Goal: Information Seeking & Learning: Learn about a topic

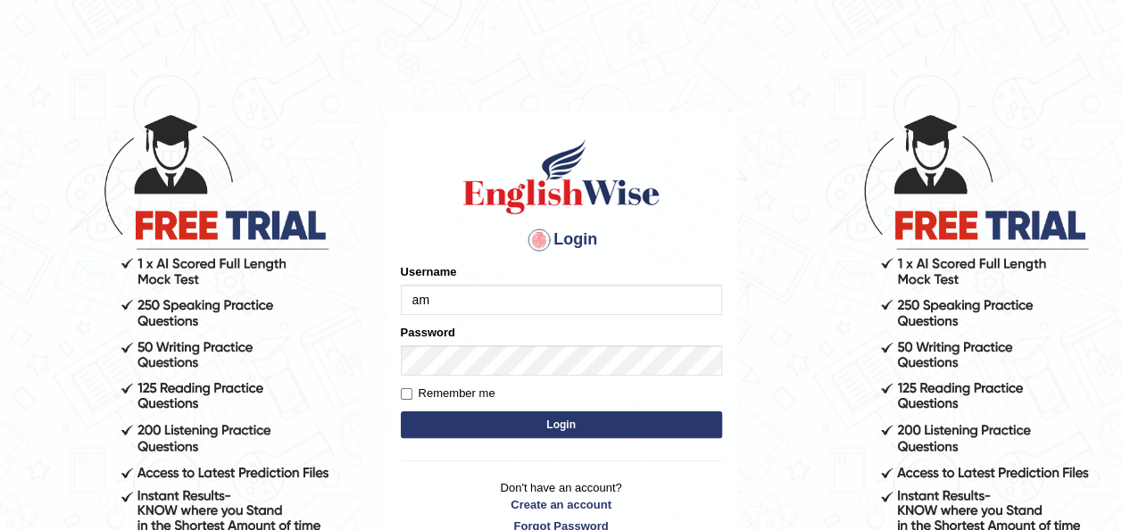
type input "a"
type input "maysi"
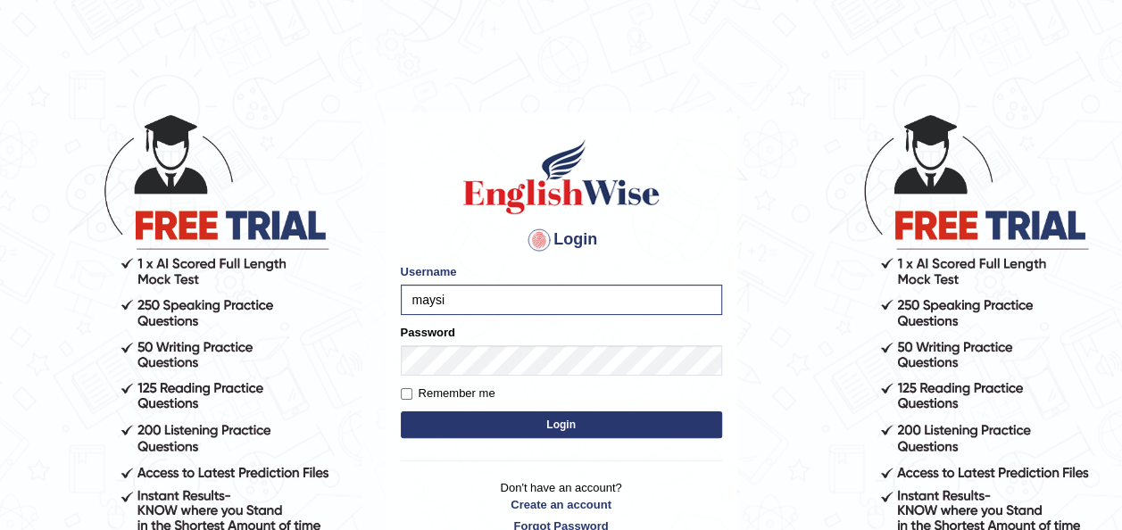
click at [588, 427] on button "Login" at bounding box center [561, 425] width 321 height 27
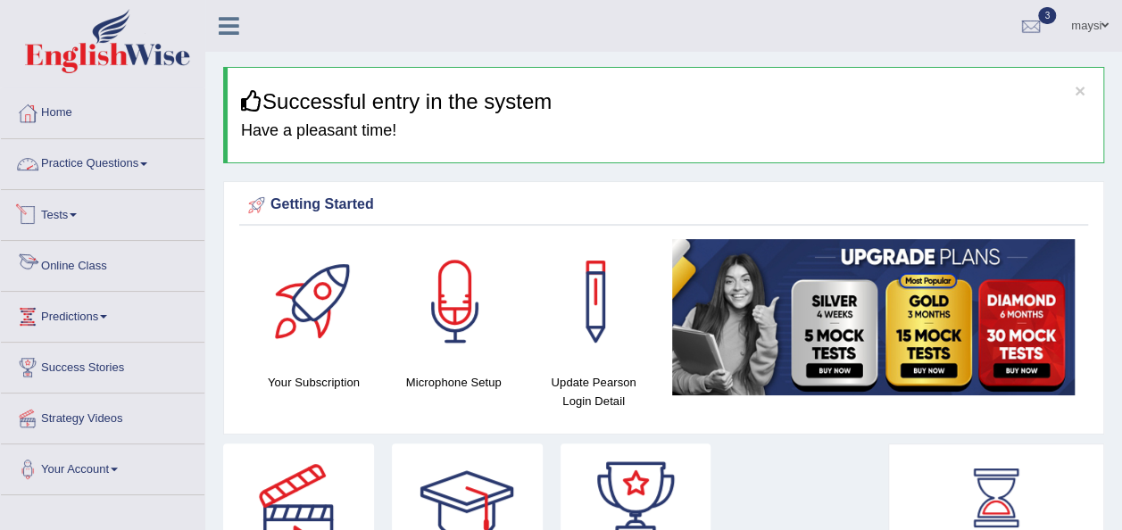
click at [109, 161] on link "Practice Questions" at bounding box center [103, 161] width 204 height 45
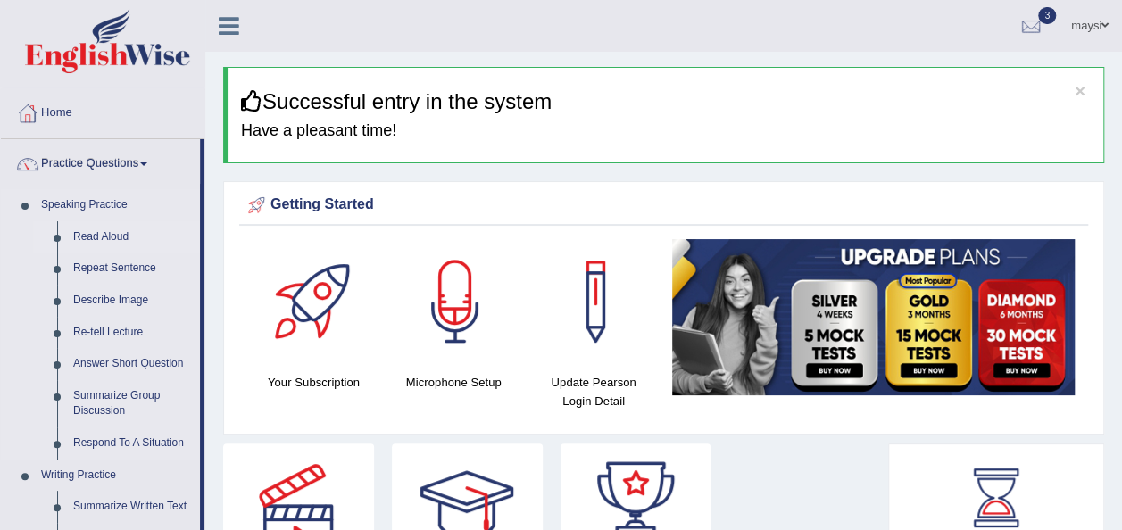
click at [105, 232] on link "Read Aloud" at bounding box center [132, 237] width 135 height 32
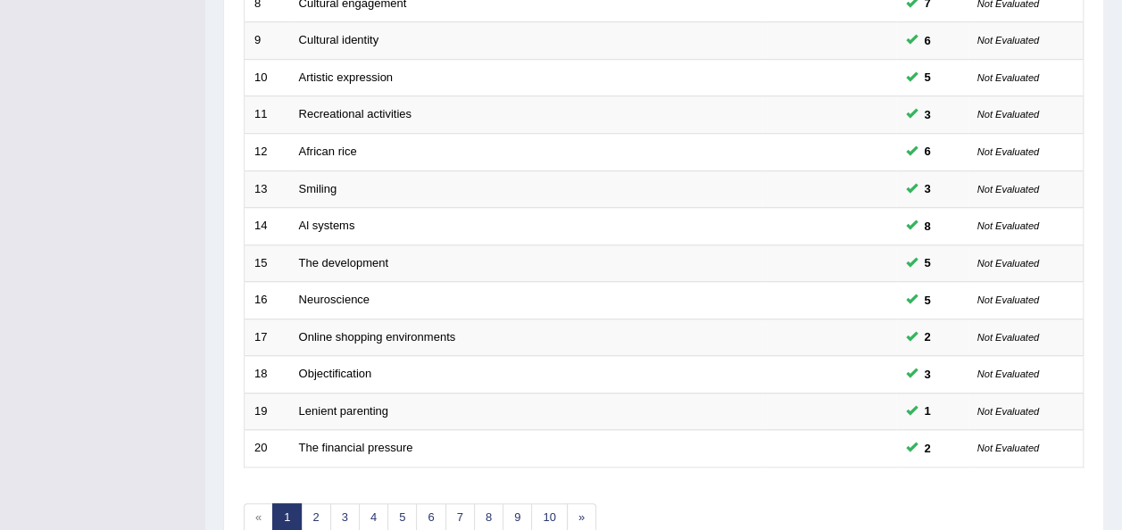
scroll to position [643, 0]
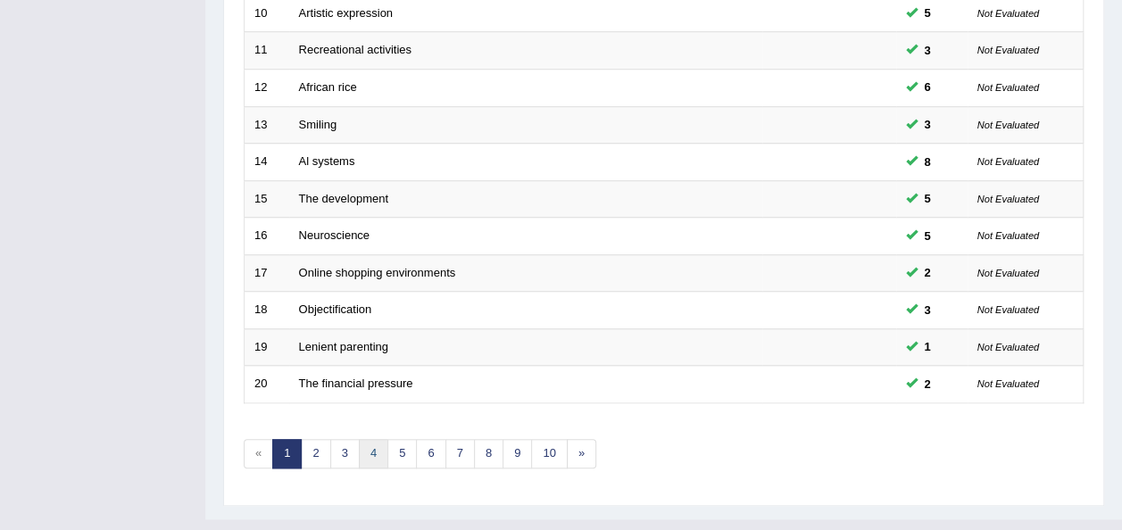
click at [367, 439] on link "4" at bounding box center [373, 453] width 29 height 29
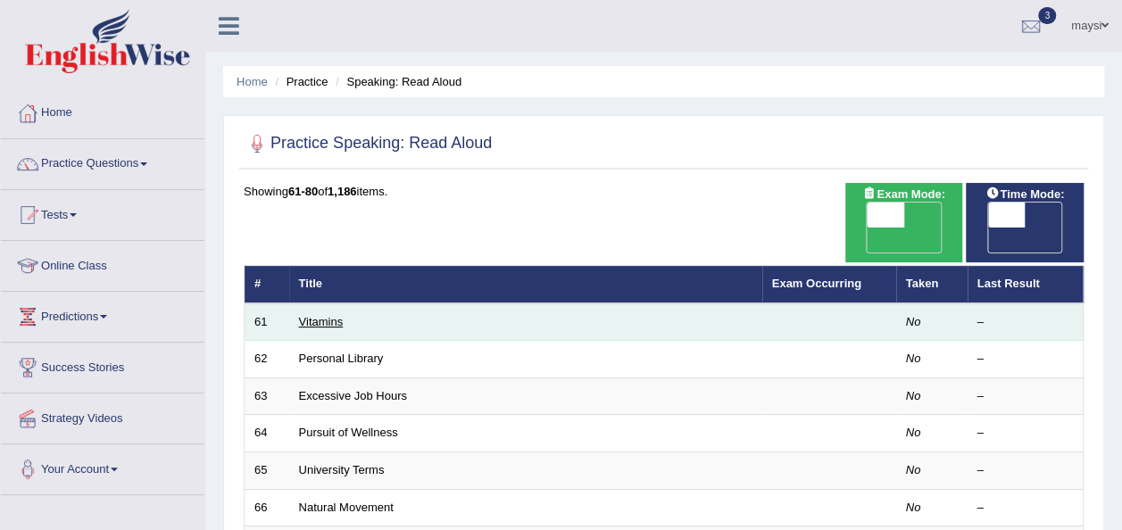
click at [321, 315] on link "Vitamins" at bounding box center [321, 321] width 45 height 13
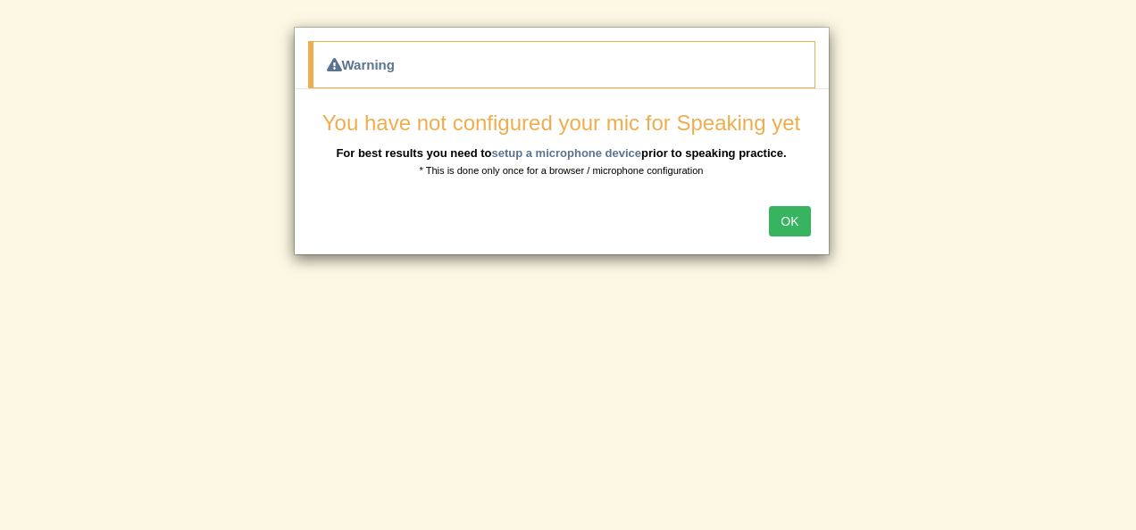
click at [796, 225] on button "OK" at bounding box center [789, 221] width 41 height 30
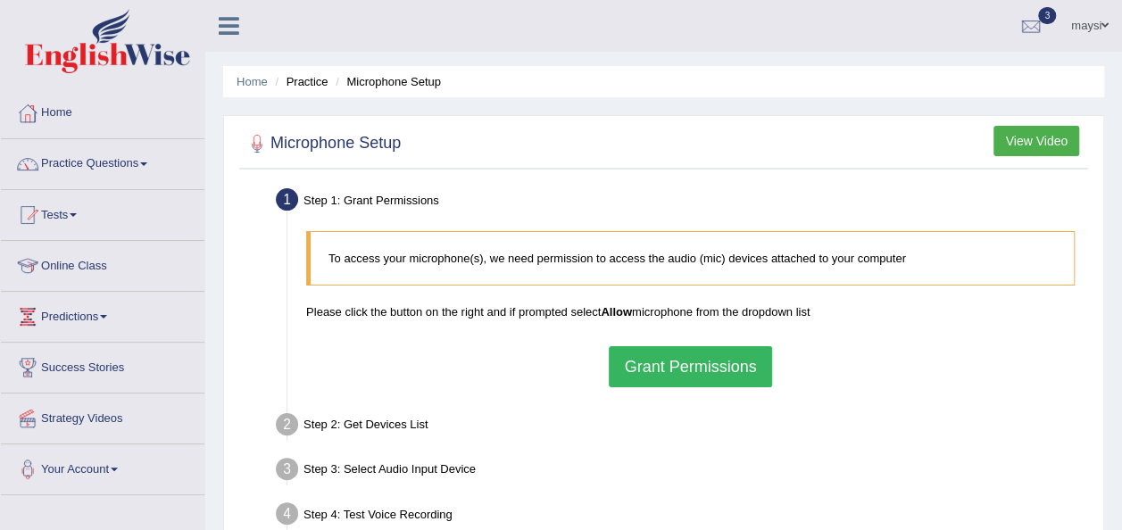
click at [684, 362] on button "Grant Permissions" at bounding box center [690, 366] width 162 height 41
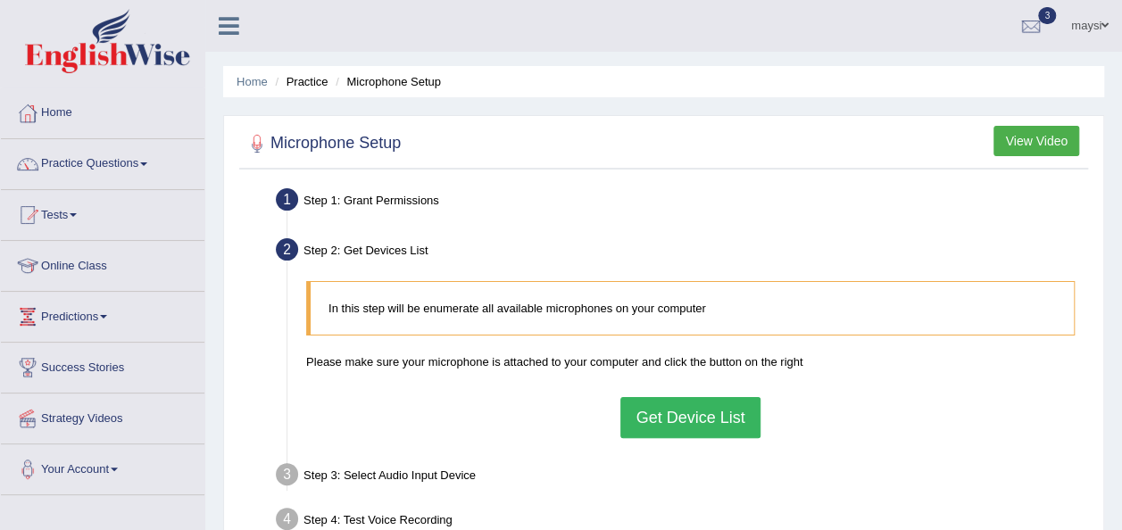
click at [673, 422] on button "Get Device List" at bounding box center [689, 417] width 139 height 41
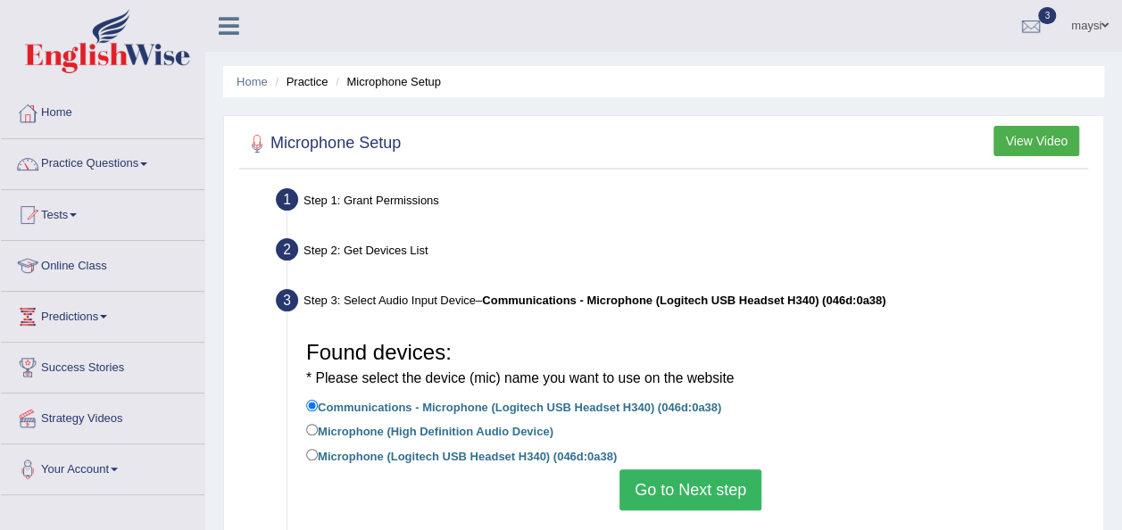
click at [464, 454] on label "Microphone (Logitech USB Headset H340) (046d:0a38)" at bounding box center [461, 456] width 311 height 20
click at [318, 454] on input "Microphone (Logitech USB Headset H340) (046d:0a38)" at bounding box center [312, 455] width 12 height 12
radio input "true"
click at [693, 483] on button "Go to Next step" at bounding box center [691, 490] width 142 height 41
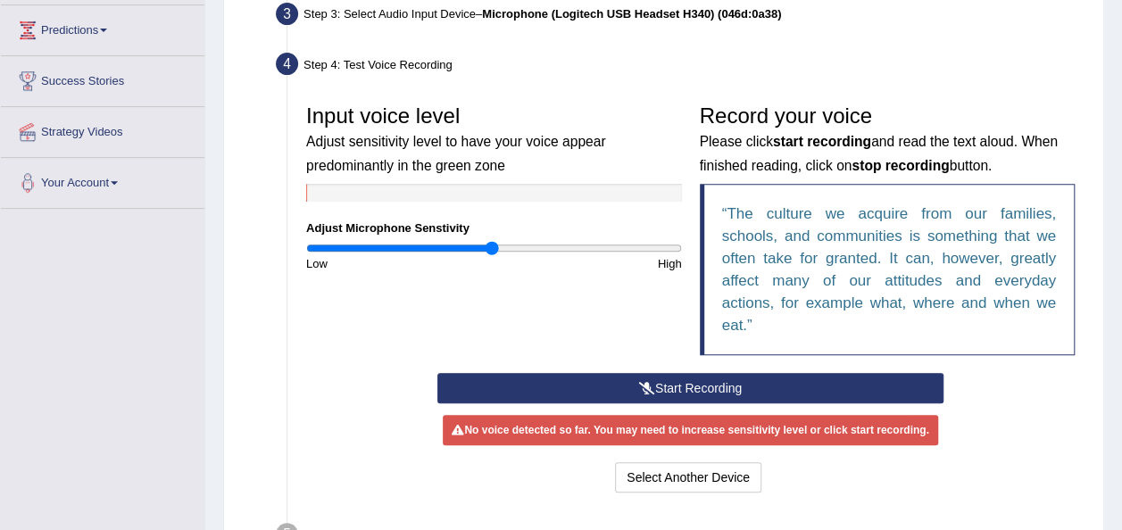
scroll to position [290, 0]
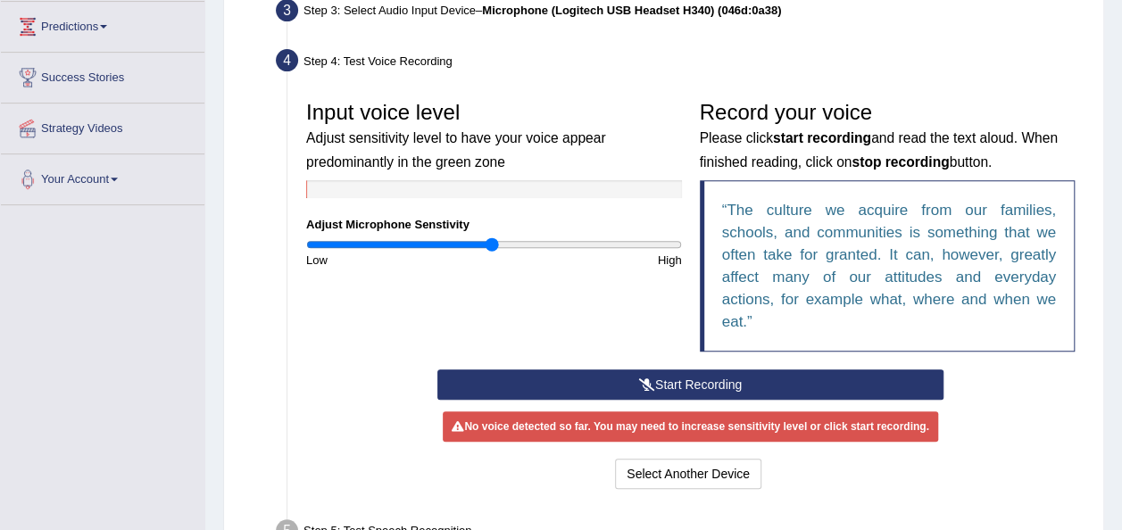
click at [829, 374] on button "Start Recording" at bounding box center [690, 385] width 506 height 30
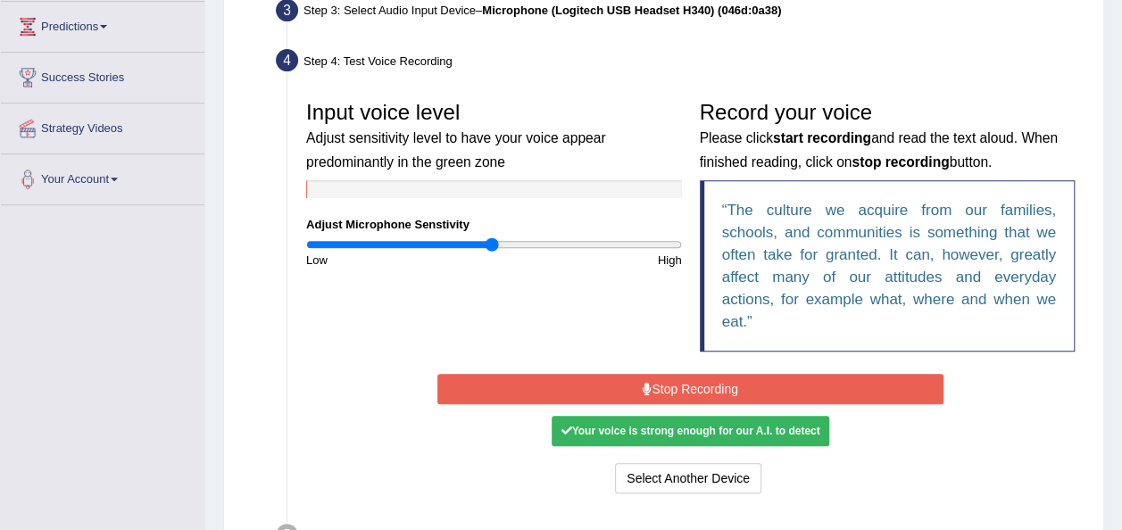
click at [711, 381] on button "Stop Recording" at bounding box center [690, 389] width 506 height 30
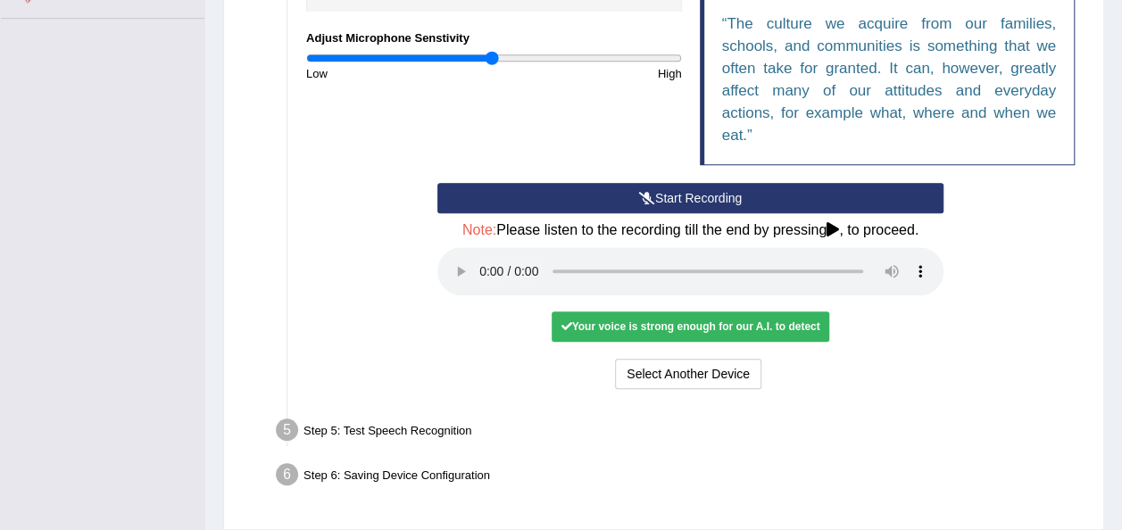
scroll to position [479, 0]
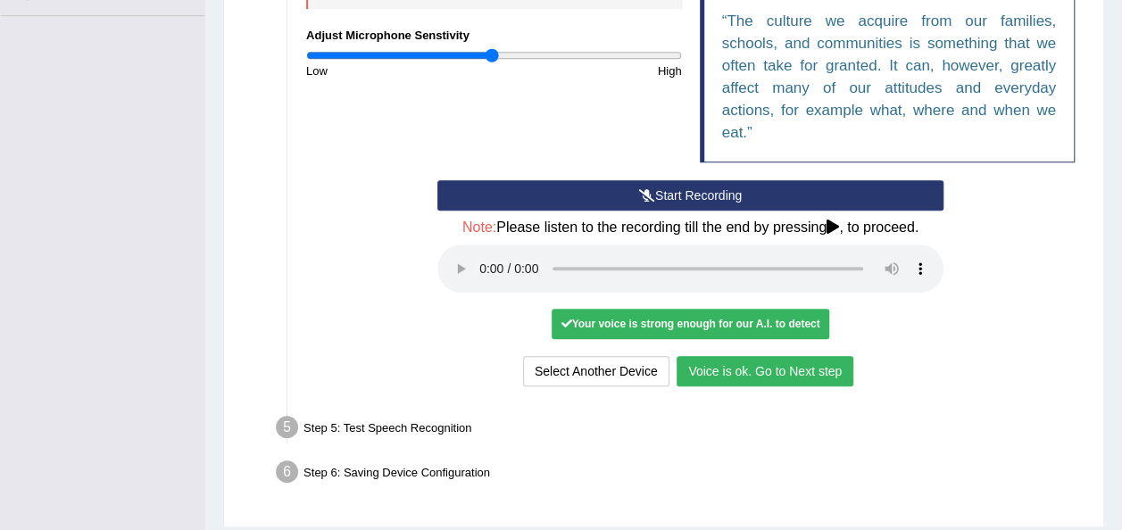
click at [775, 371] on button "Voice is ok. Go to Next step" at bounding box center [765, 371] width 177 height 30
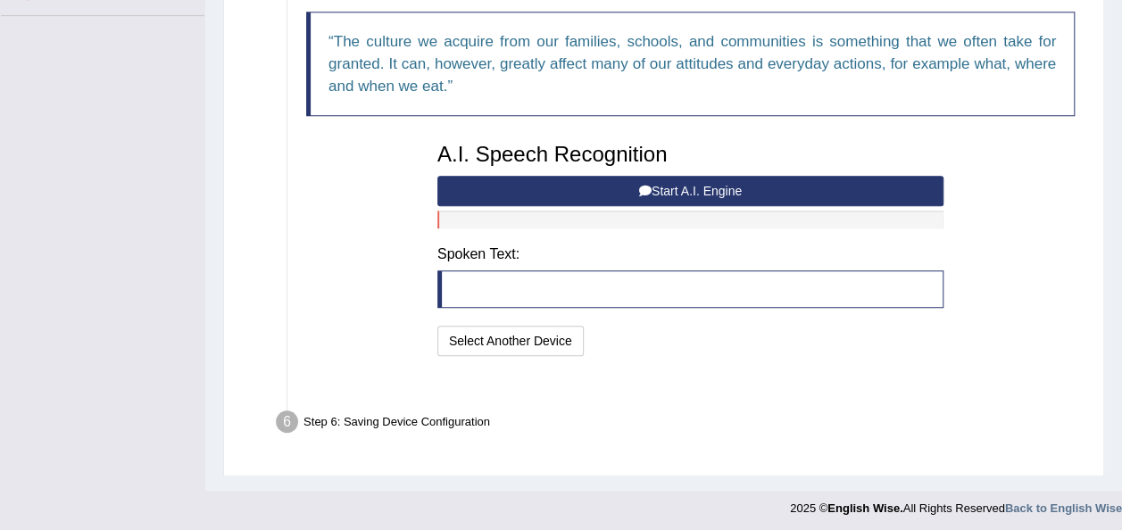
scroll to position [439, 0]
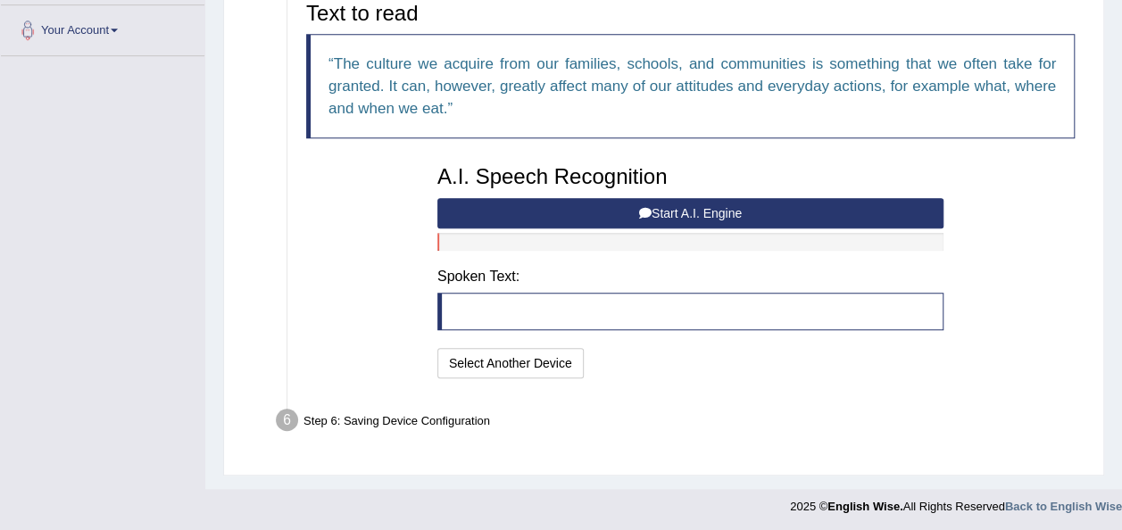
click at [580, 209] on button "Start A.I. Engine" at bounding box center [690, 213] width 506 height 30
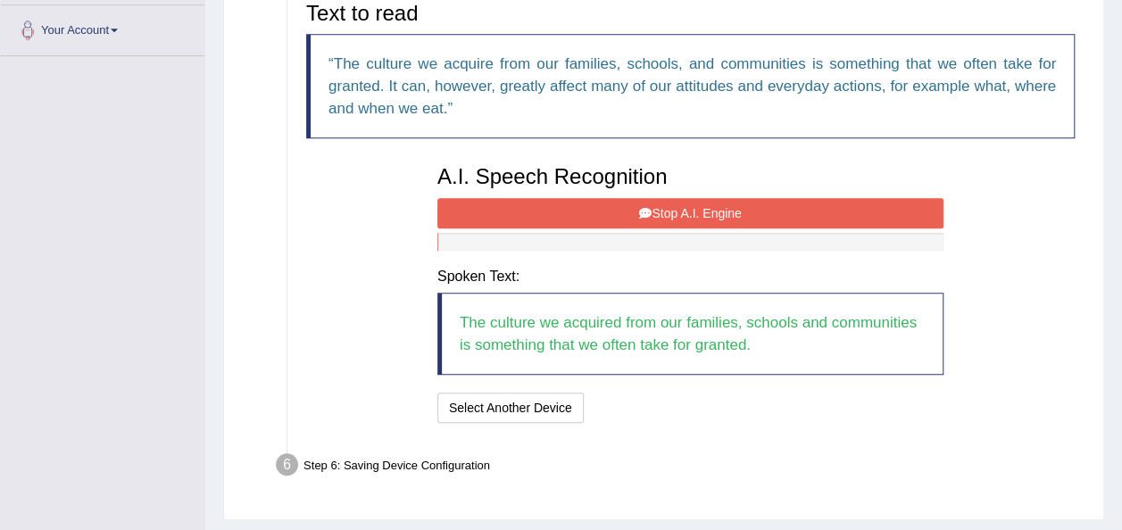
click at [673, 205] on button "Stop A.I. Engine" at bounding box center [690, 213] width 506 height 30
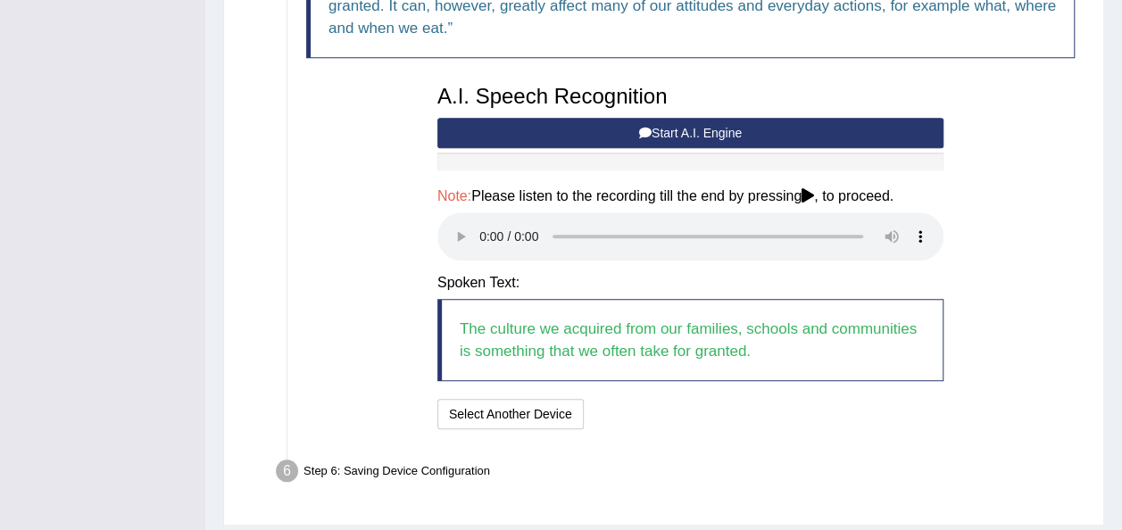
scroll to position [570, 0]
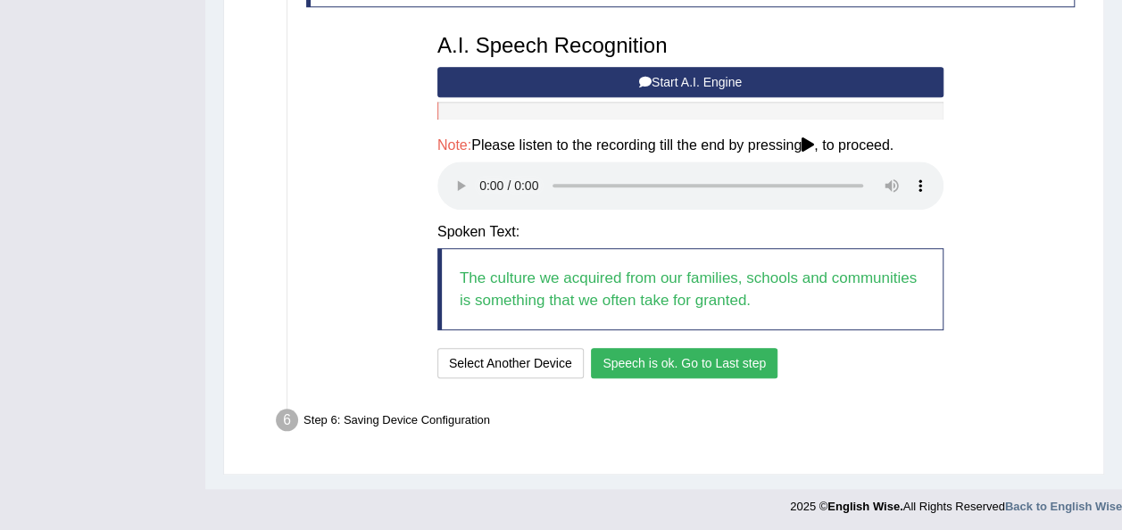
click at [623, 361] on button "Speech is ok. Go to Last step" at bounding box center [684, 363] width 187 height 30
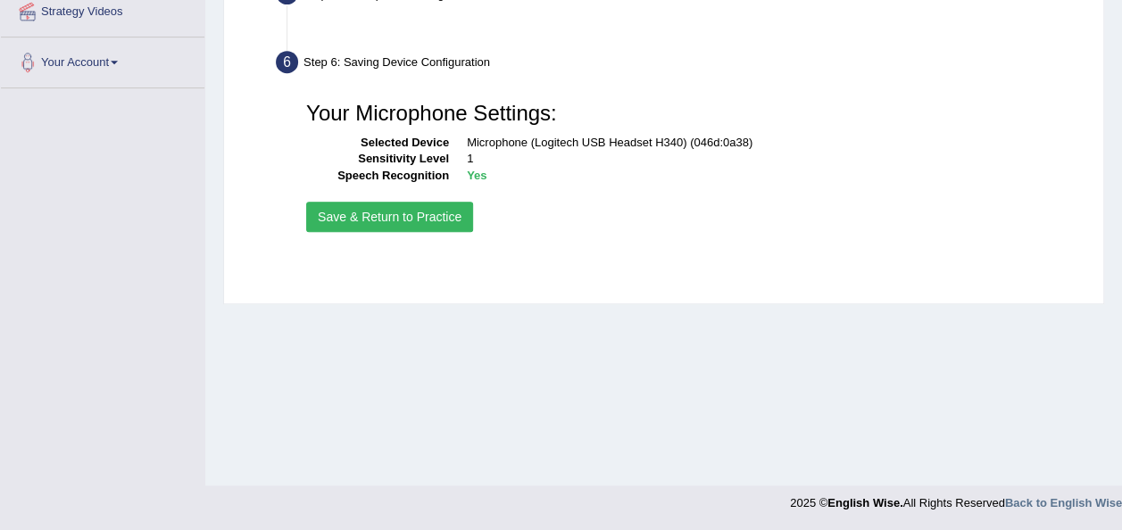
scroll to position [407, 0]
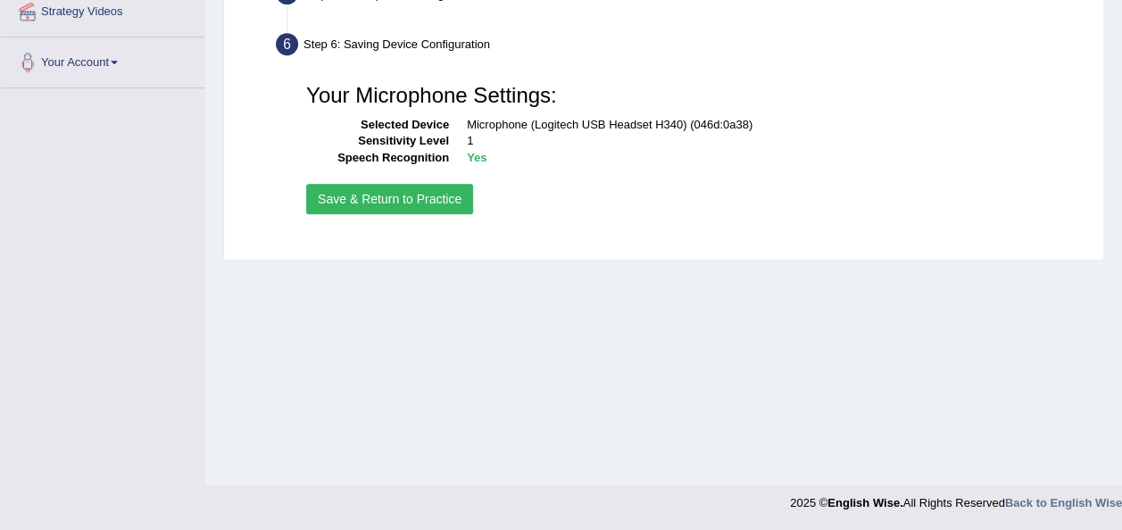
click at [387, 193] on button "Save & Return to Practice" at bounding box center [389, 199] width 167 height 30
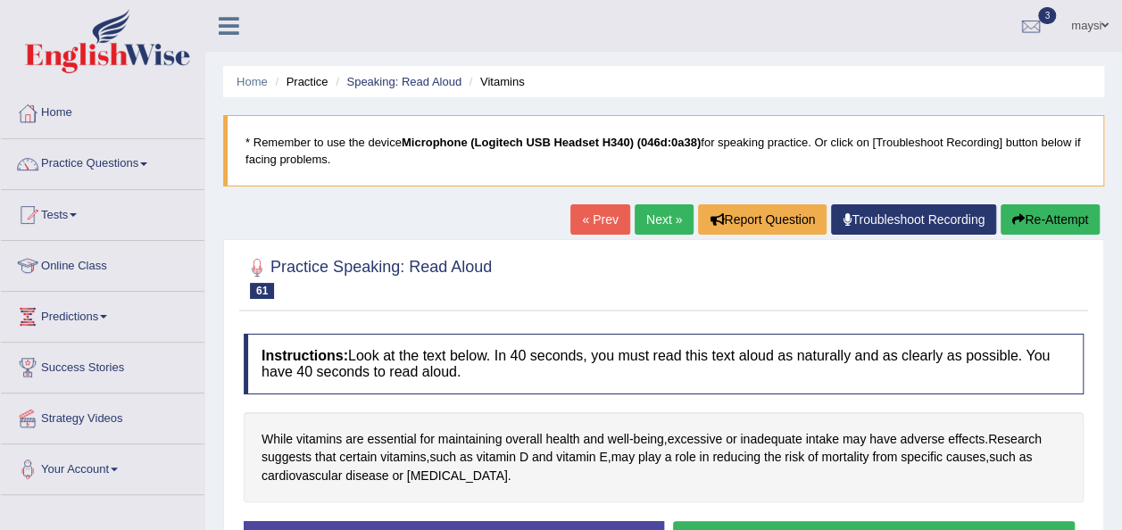
click at [153, 159] on link "Practice Questions" at bounding box center [103, 161] width 204 height 45
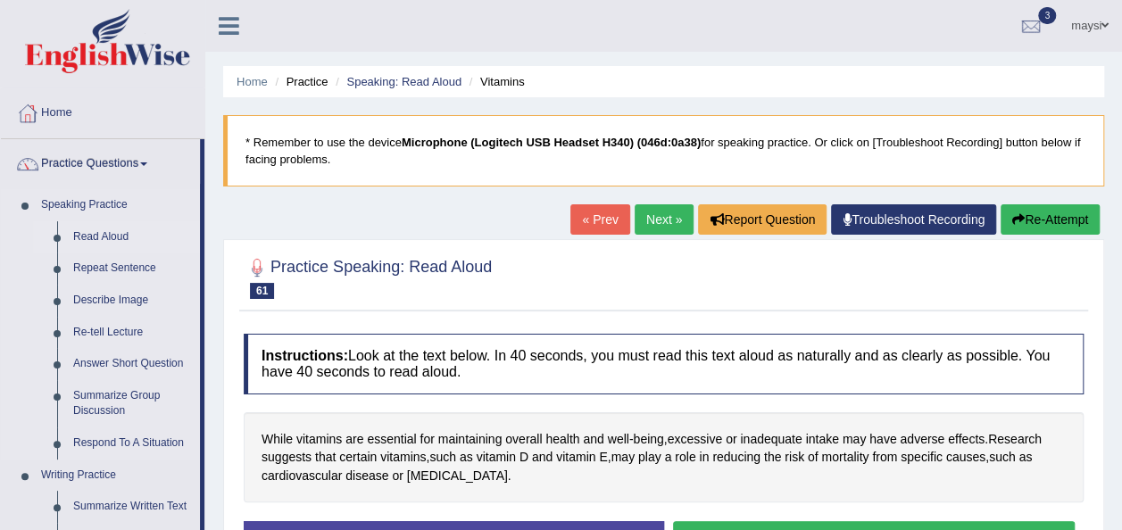
click at [91, 237] on link "Read Aloud" at bounding box center [132, 237] width 135 height 32
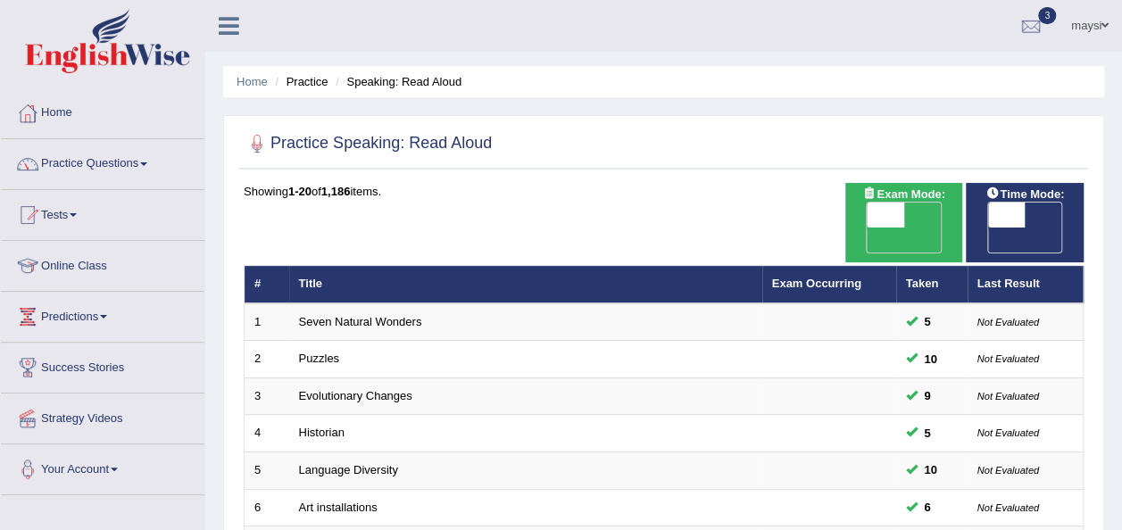
click at [988, 228] on span "OFF" at bounding box center [969, 240] width 37 height 25
checkbox input "true"
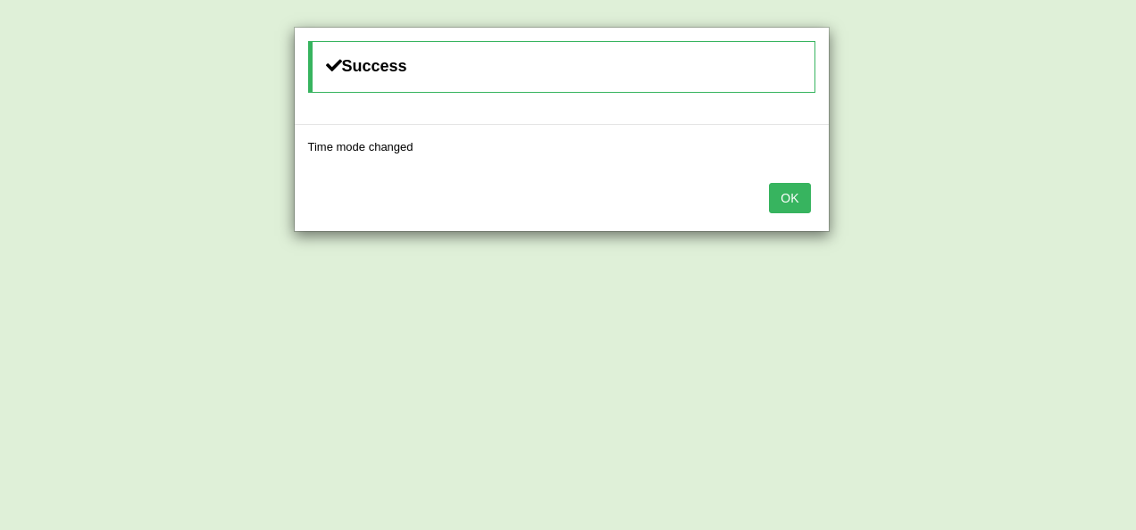
click at [770, 189] on div "OK" at bounding box center [562, 200] width 534 height 62
click at [784, 196] on button "OK" at bounding box center [789, 198] width 41 height 30
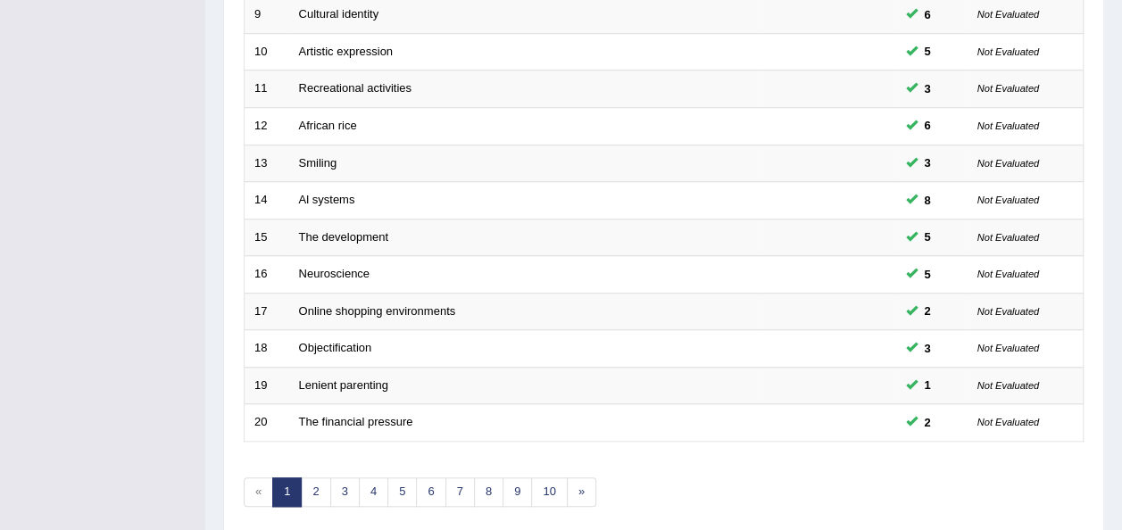
scroll to position [612, 0]
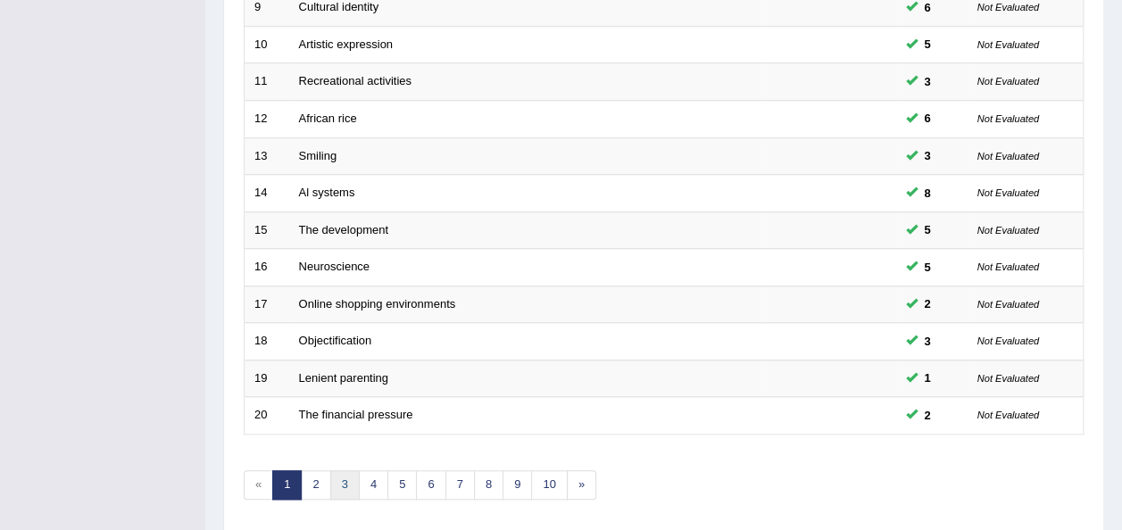
click at [344, 470] on link "3" at bounding box center [344, 484] width 29 height 29
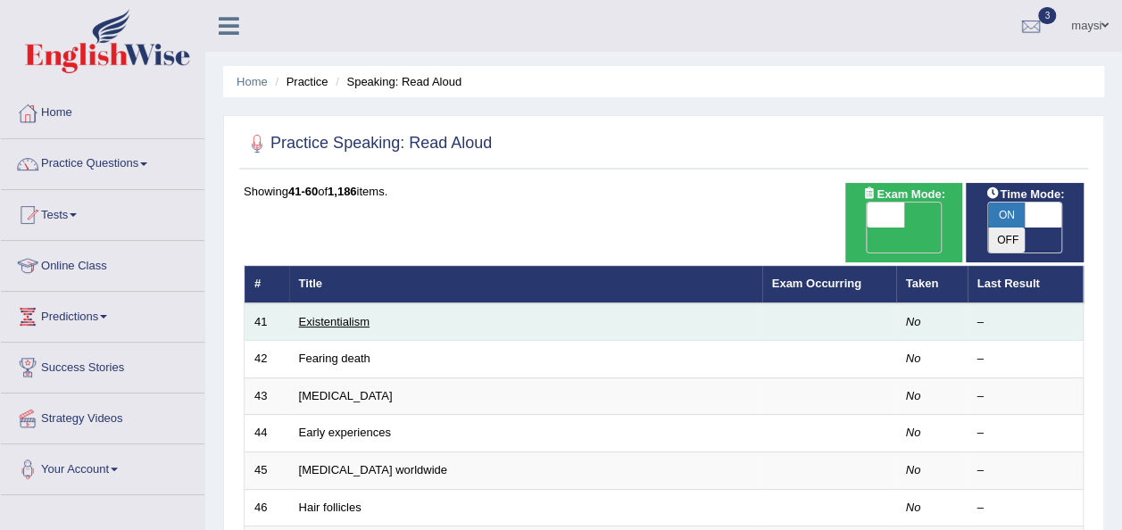
click at [346, 315] on link "Existentialism" at bounding box center [334, 321] width 71 height 13
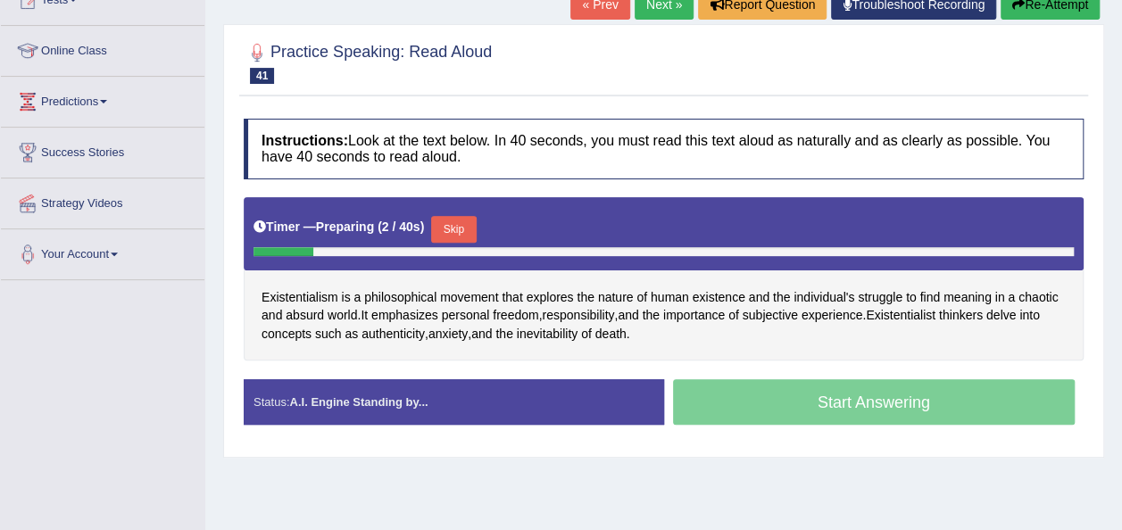
scroll to position [227, 0]
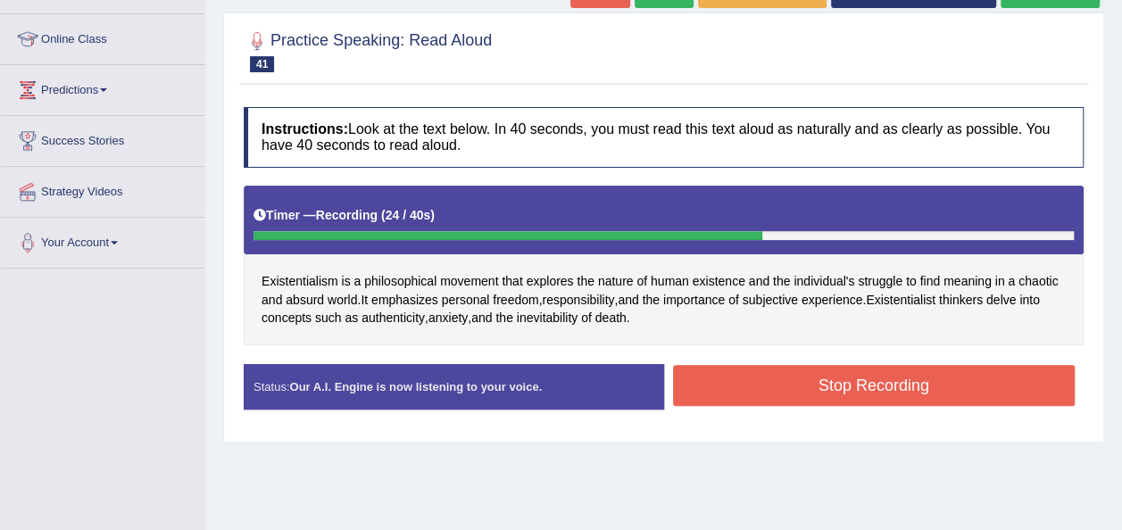
click at [905, 383] on button "Stop Recording" at bounding box center [874, 385] width 403 height 41
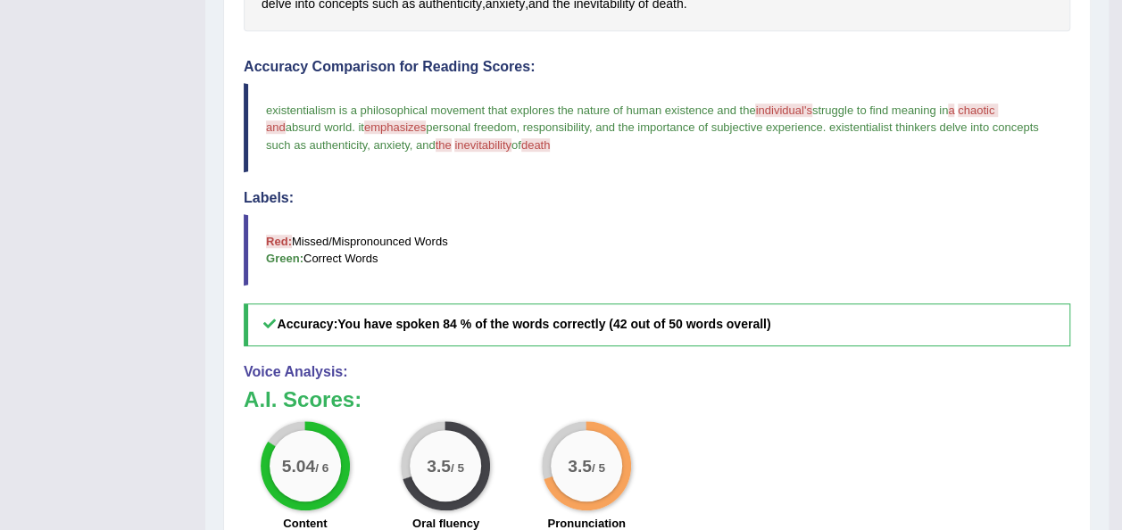
scroll to position [560, 0]
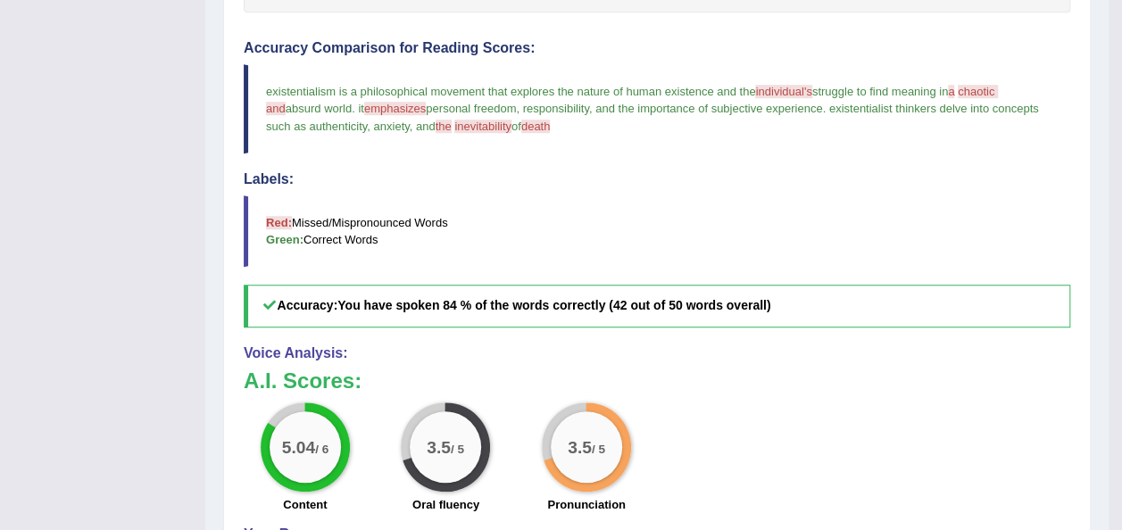
click at [728, 433] on div "5.04 / 6 Content 3.5 / 5 Oral fluency 3.5 / 5 Pronunciation" at bounding box center [657, 460] width 845 height 115
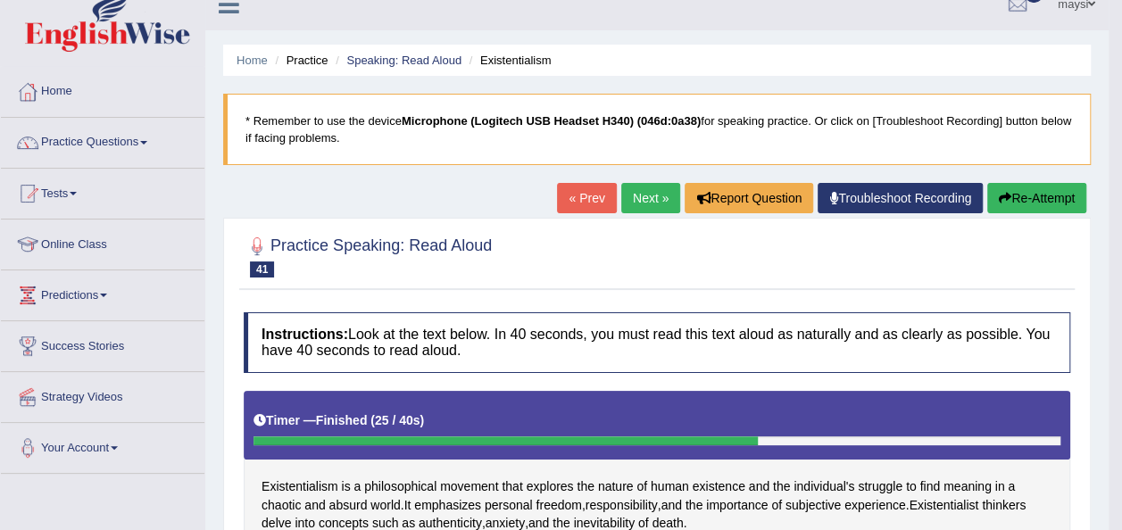
scroll to position [0, 0]
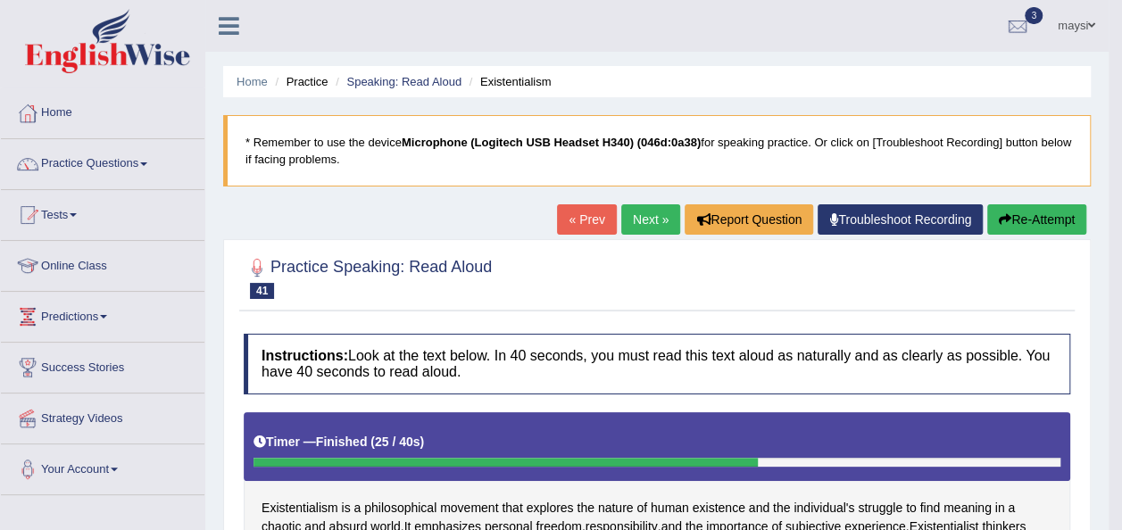
click at [728, 433] on div "Timer — Finished ( 25 / 40s )" at bounding box center [657, 442] width 807 height 31
